Goal: Task Accomplishment & Management: Manage account settings

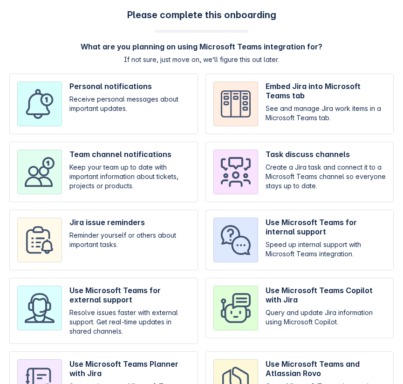
click at [294, 14] on div "Please complete this onboarding What are you planning on using Microsoft Teams …" at bounding box center [201, 215] width 384 height 412
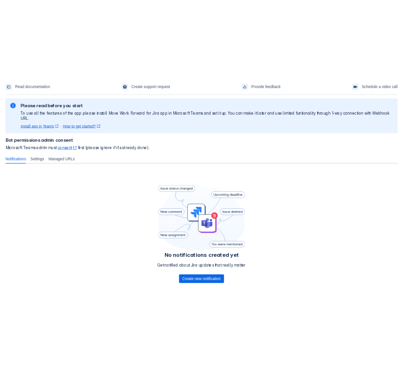
scroll to position [73, 0]
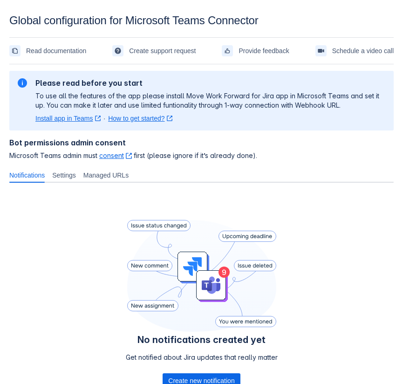
click at [175, 147] on div "Bot permissions admin consent Microsoft Teams admin must consent ﻿ , (opens new…" at bounding box center [201, 149] width 384 height 22
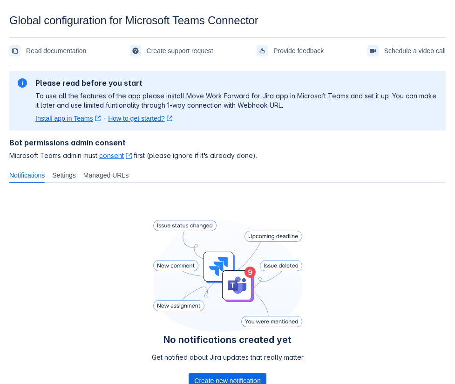
click at [198, 81] on h2 "Please read before you start" at bounding box center [236, 82] width 403 height 9
click at [358, 234] on div "No notifications created yet Get notified about Jira updates that really matter…" at bounding box center [227, 305] width 436 height 231
